Goal: Information Seeking & Learning: Learn about a topic

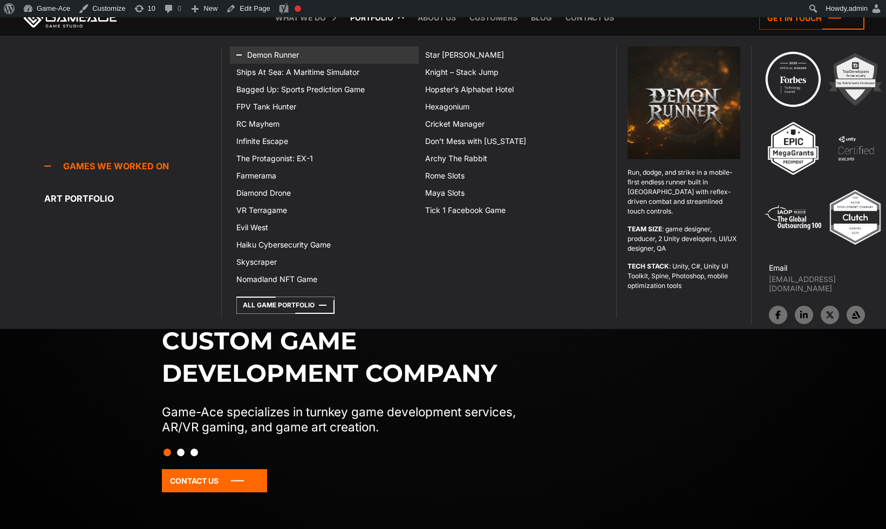
click at [279, 58] on link "Demon Runner" at bounding box center [324, 54] width 189 height 17
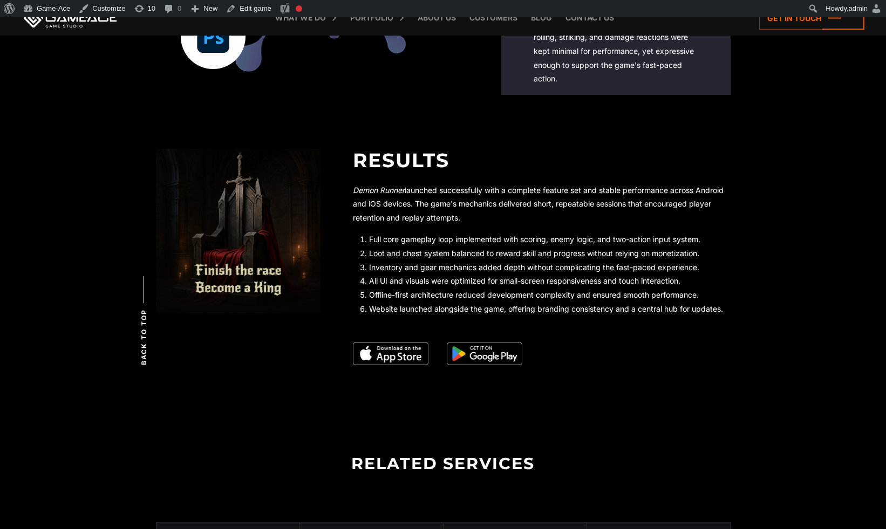
scroll to position [2000, 0]
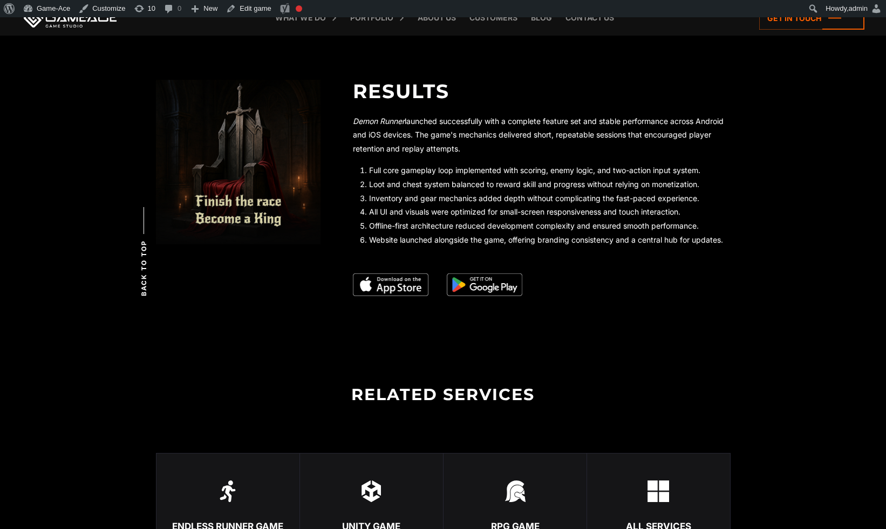
click at [426, 200] on li "Inventory and gear mechanics added depth without complicating the fast-paced ex…" at bounding box center [550, 199] width 362 height 14
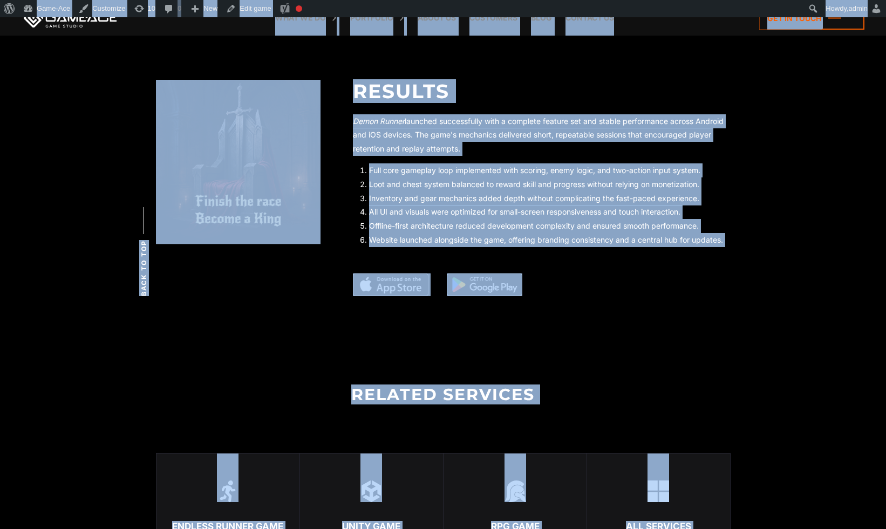
copy body "Demon Runner Games we made Back to top Demon Runner Demon Runner is a mobile-fi…"
